Goal: Task Accomplishment & Management: Complete application form

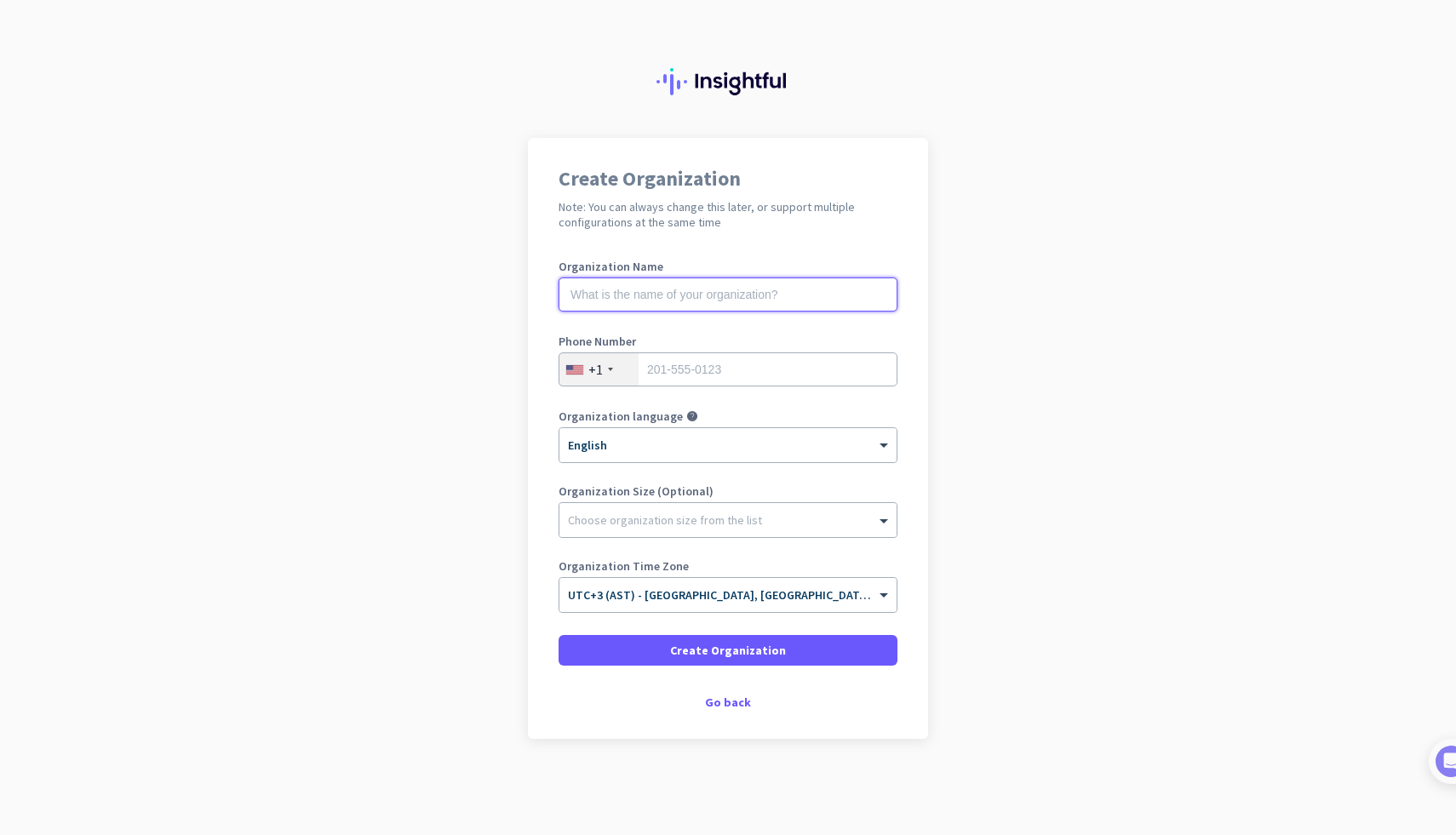
click at [843, 291] on input "text" at bounding box center [728, 295] width 339 height 34
type input "F"
type input "Afaq Express Cargo"
click at [854, 371] on input "tel" at bounding box center [728, 369] width 339 height 34
click at [603, 360] on div "+1" at bounding box center [599, 369] width 79 height 32
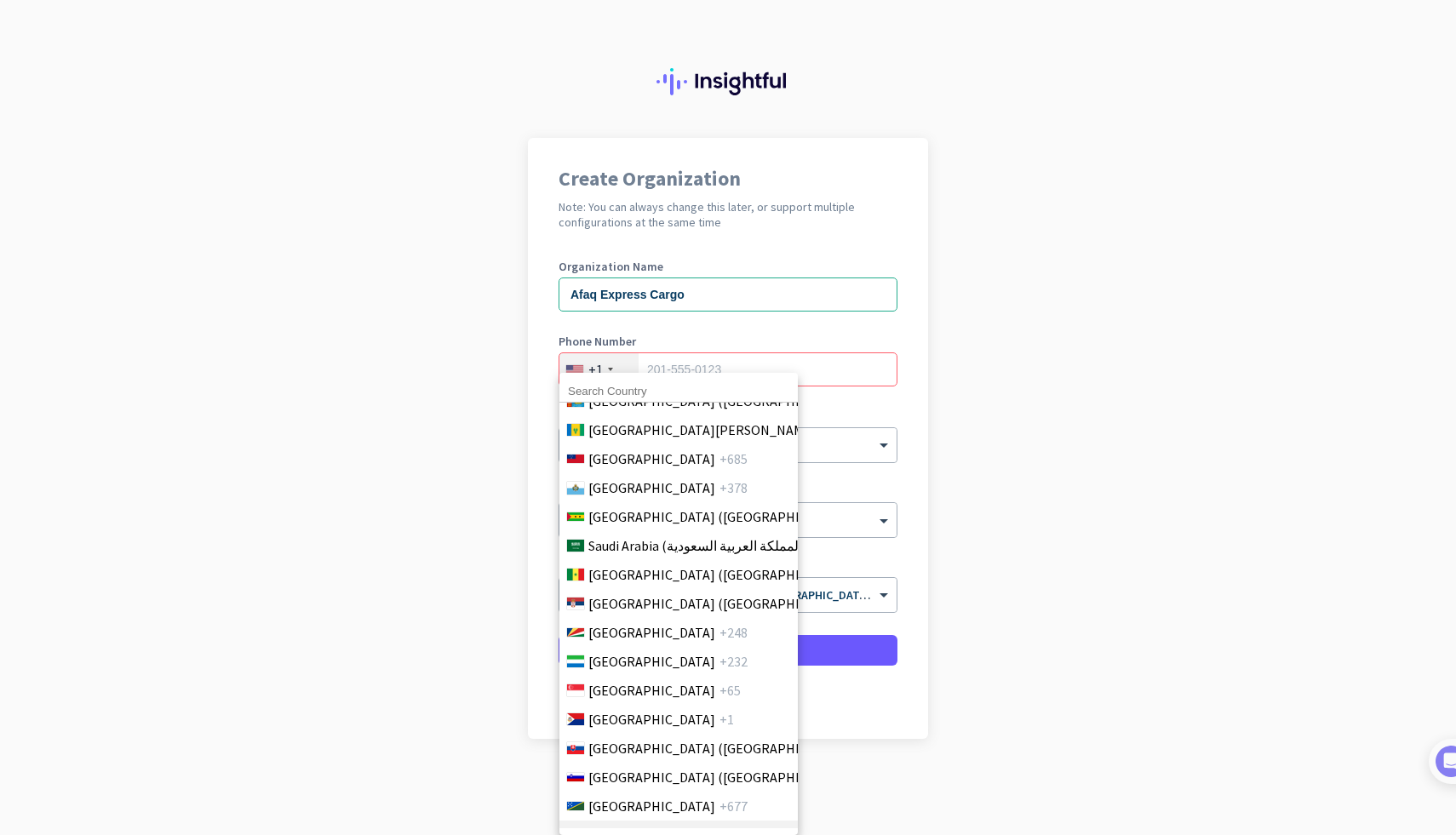
scroll to position [5514, 0]
click at [638, 553] on span "Saudi Arabia (‫المملكة العربية السعودية‬‎)" at bounding box center [697, 547] width 218 height 21
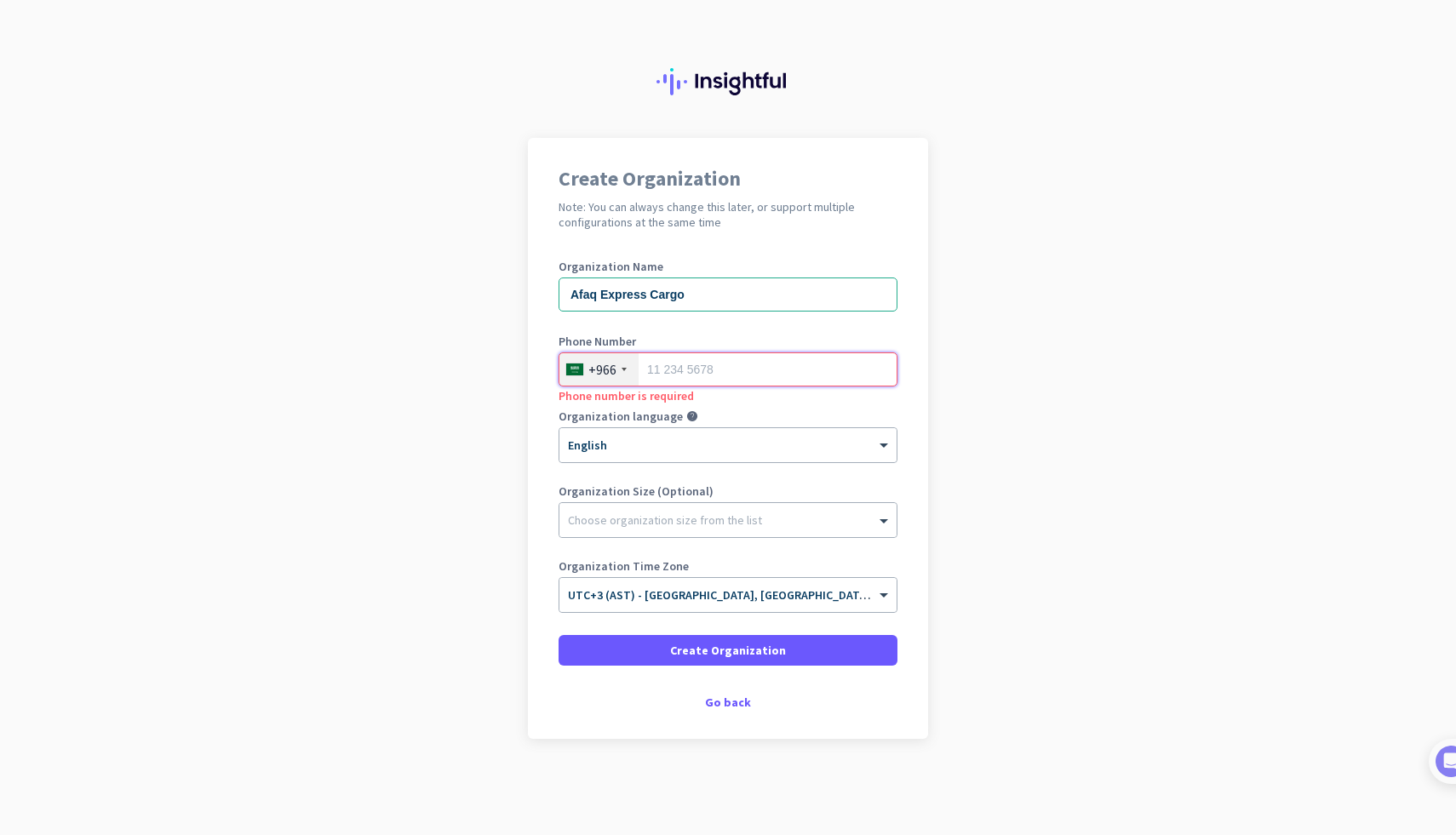
click at [695, 361] on input "tel" at bounding box center [728, 369] width 339 height 34
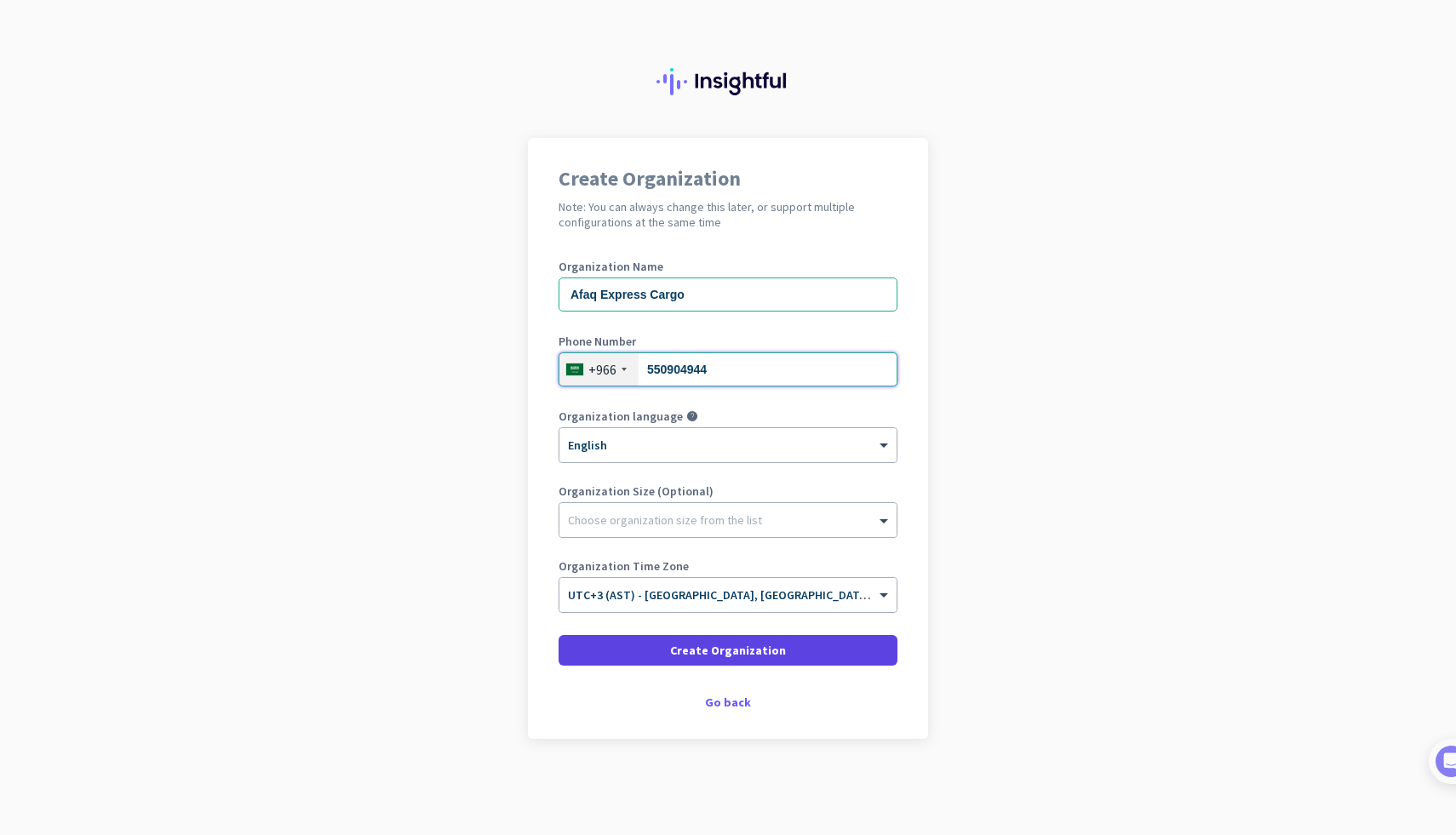
type input "550904944"
click at [695, 650] on span "Create Organization" at bounding box center [728, 650] width 116 height 17
